Goal: Information Seeking & Learning: Learn about a topic

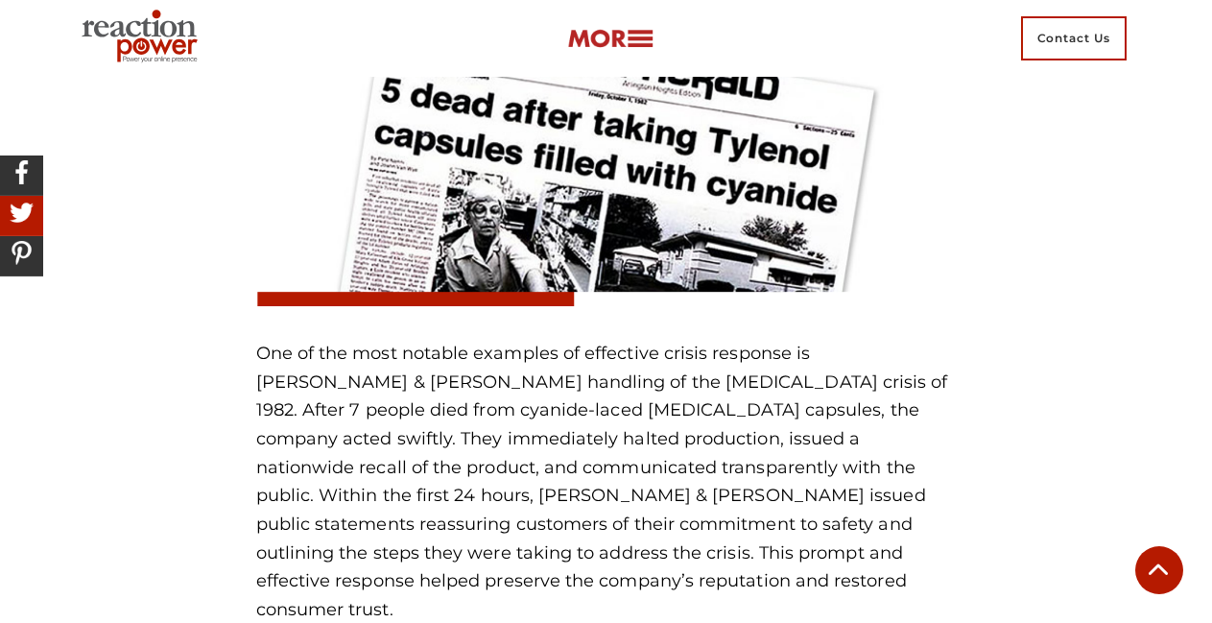
scroll to position [8858, 0]
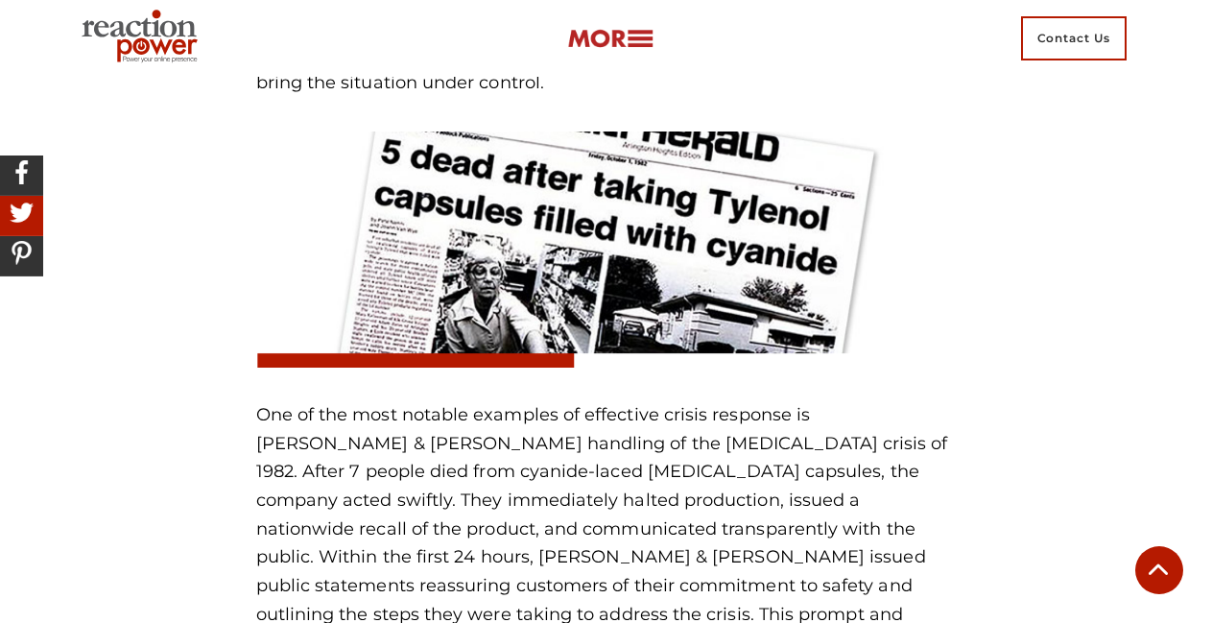
click at [896, 131] on img at bounding box center [606, 249] width 700 height 236
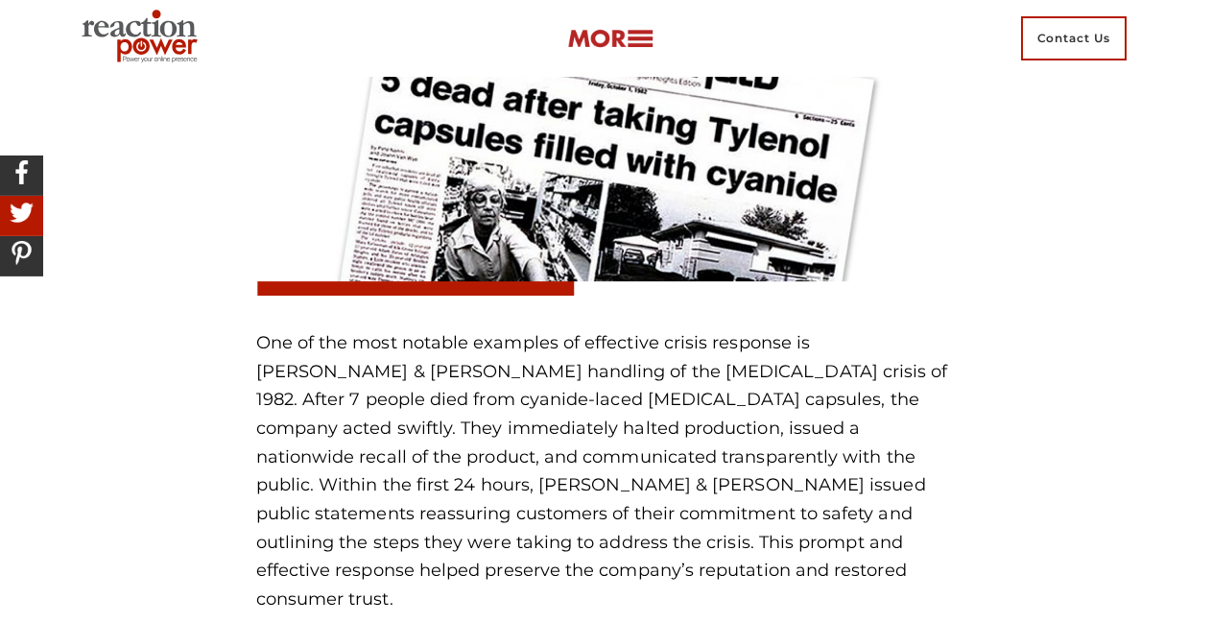
scroll to position [8954, 0]
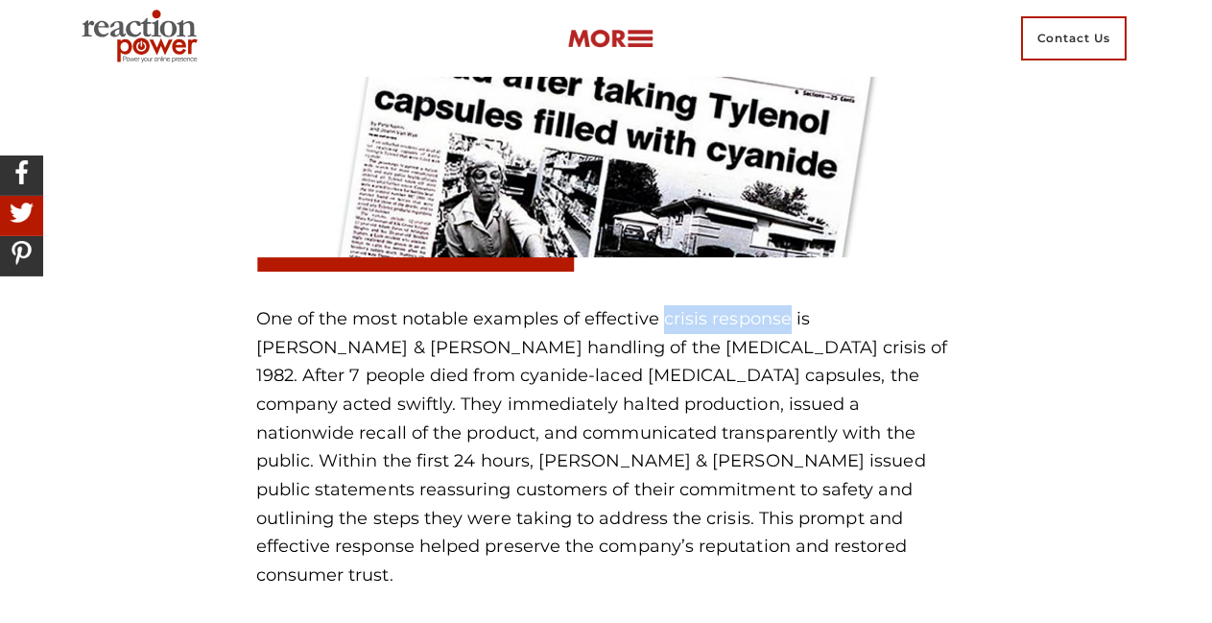
drag, startPoint x: 684, startPoint y: 293, endPoint x: 787, endPoint y: 281, distance: 103.3
click at [787, 305] on p "One of the most notable examples of effective crisis response is [PERSON_NAME] …" at bounding box center [606, 447] width 700 height 285
drag, startPoint x: 487, startPoint y: 320, endPoint x: 558, endPoint y: 317, distance: 71.1
click at [558, 317] on p "One of the most notable examples of effective crisis response is [PERSON_NAME] …" at bounding box center [606, 447] width 700 height 285
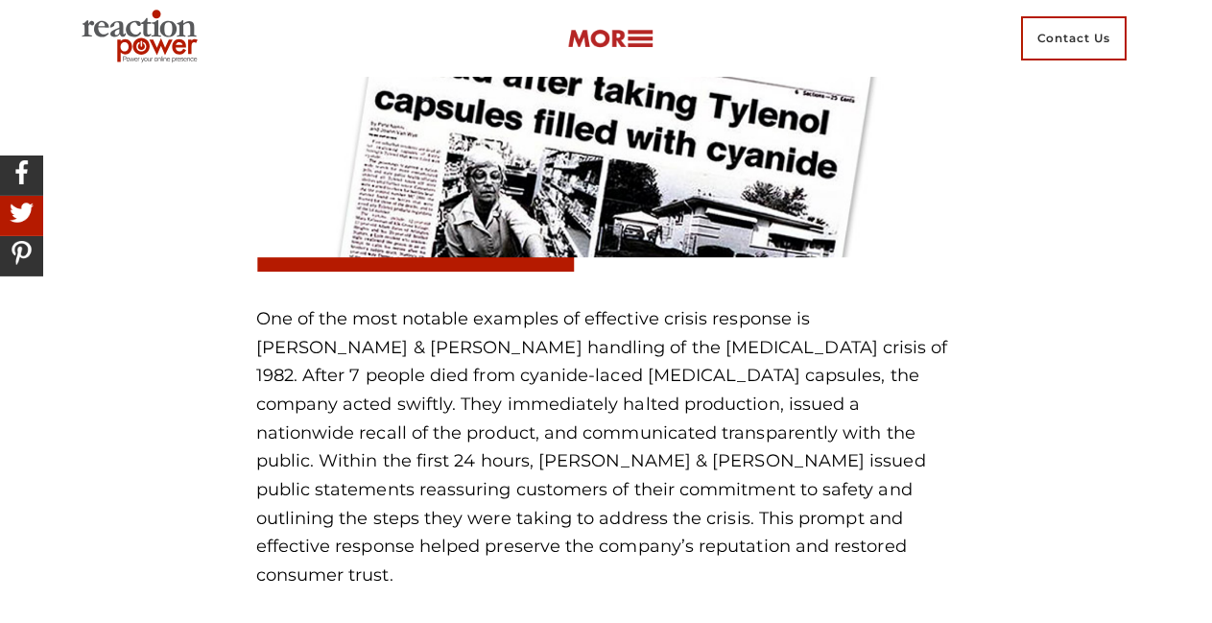
click at [957, 256] on div "Action: Communicate Promptly and Transparently When responding to a crisis, spe…" at bounding box center [606, 480] width 729 height 1678
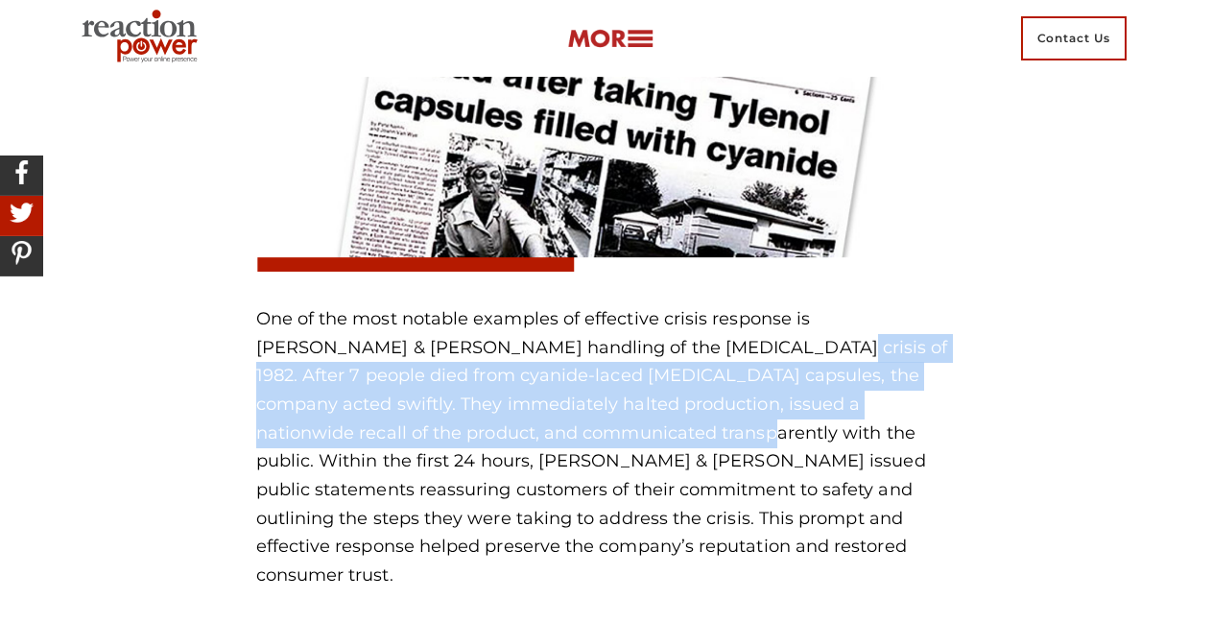
drag, startPoint x: 668, startPoint y: 324, endPoint x: 510, endPoint y: 407, distance: 177.7
click at [510, 407] on p "One of the most notable examples of effective crisis response is [PERSON_NAME] …" at bounding box center [606, 447] width 700 height 285
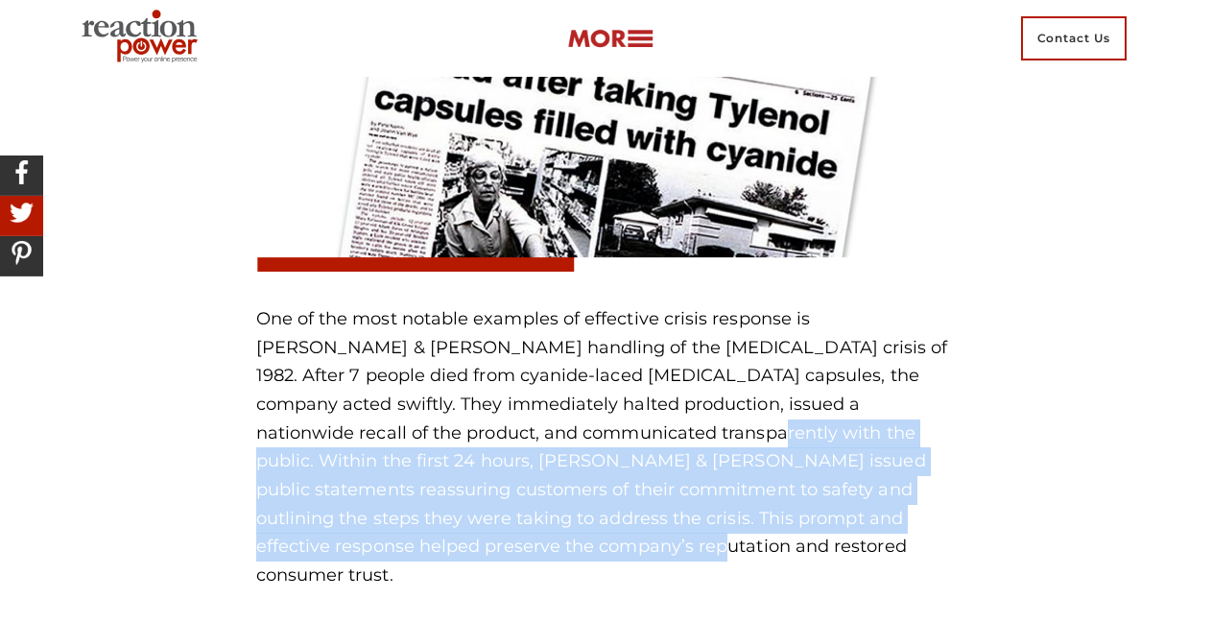
drag, startPoint x: 521, startPoint y: 409, endPoint x: 414, endPoint y: 521, distance: 154.7
click at [414, 521] on p "One of the most notable examples of effective crisis response is [PERSON_NAME] …" at bounding box center [606, 447] width 700 height 285
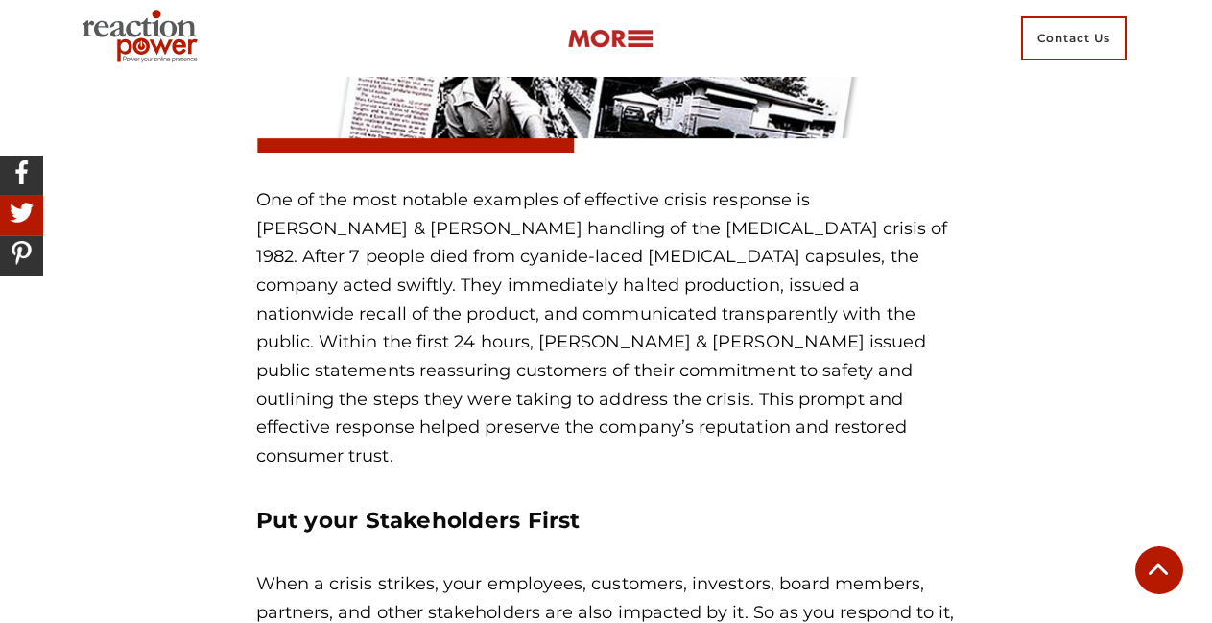
scroll to position [9050, 0]
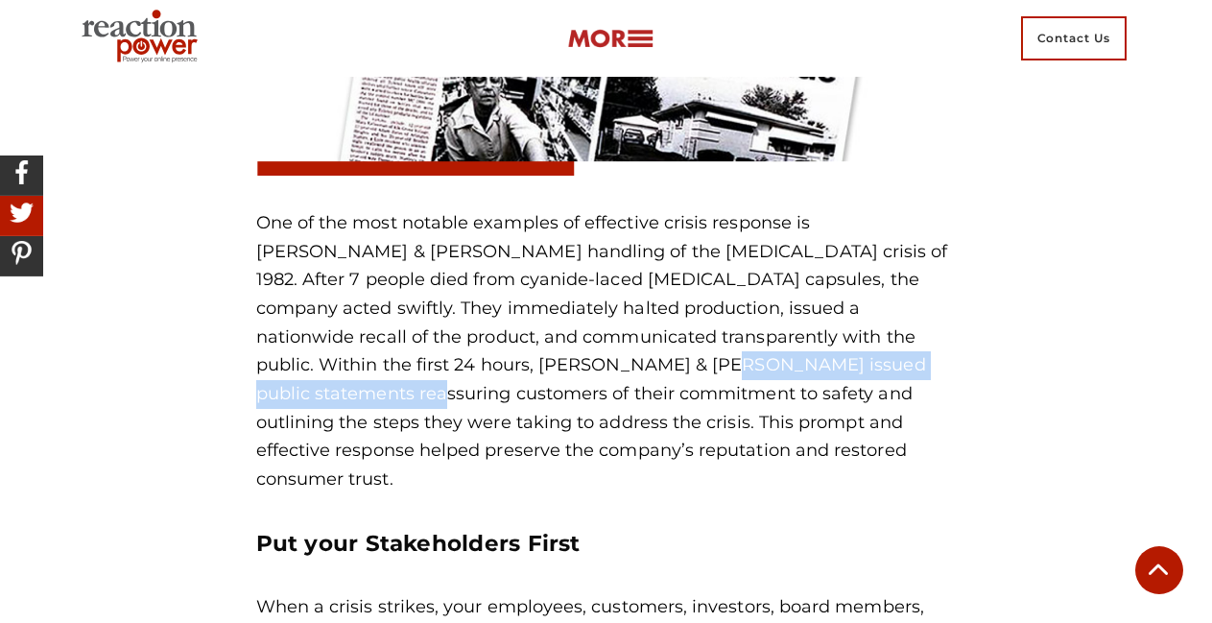
drag, startPoint x: 478, startPoint y: 340, endPoint x: 843, endPoint y: 343, distance: 365.5
click at [843, 343] on p "One of the most notable examples of effective crisis response is [PERSON_NAME] …" at bounding box center [606, 351] width 700 height 285
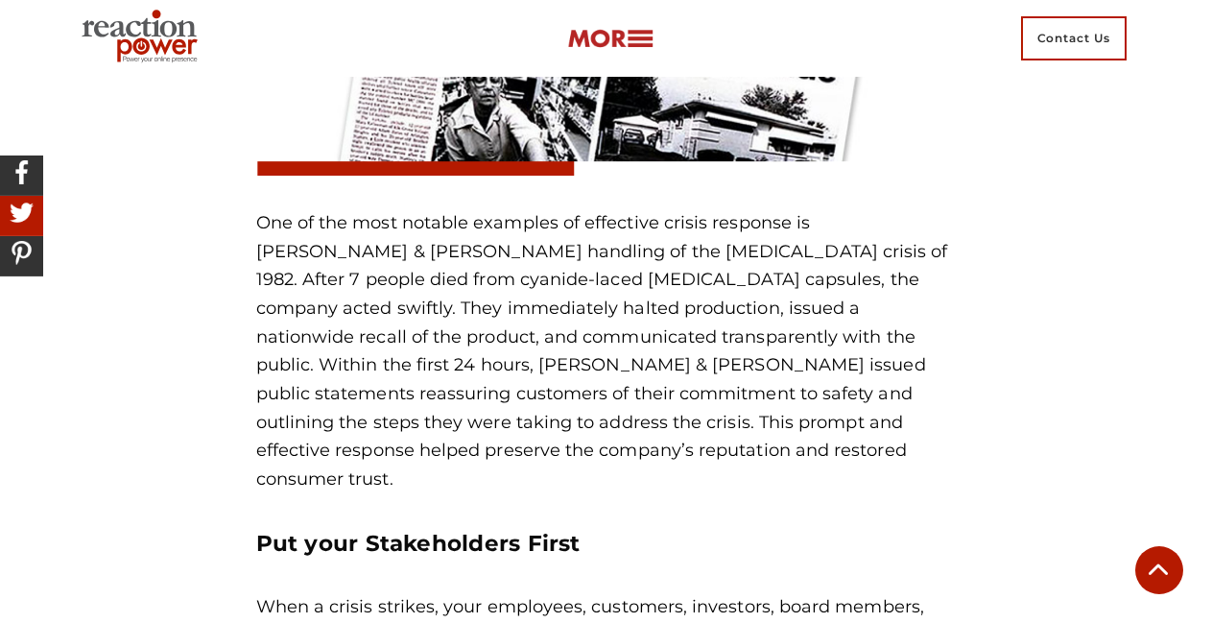
drag, startPoint x: 857, startPoint y: 399, endPoint x: 780, endPoint y: 429, distance: 82.3
click at [780, 429] on p "One of the most notable examples of effective crisis response is [PERSON_NAME] …" at bounding box center [606, 351] width 700 height 285
copy p "restored consumer trust."
